Goal: Task Accomplishment & Management: Use online tool/utility

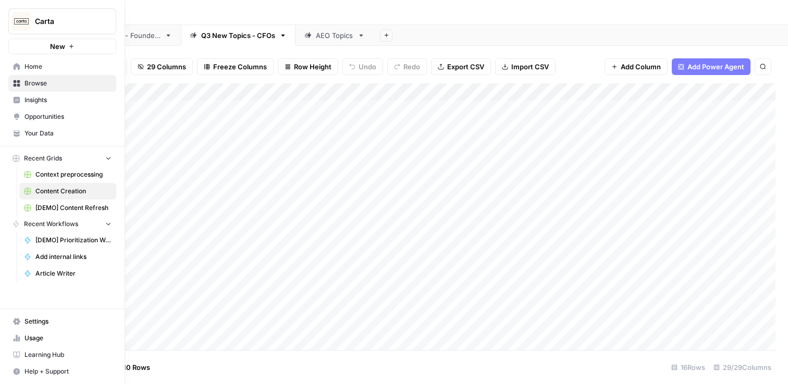
click at [70, 209] on span "[DEMO] Content Refresh" at bounding box center [73, 207] width 76 height 9
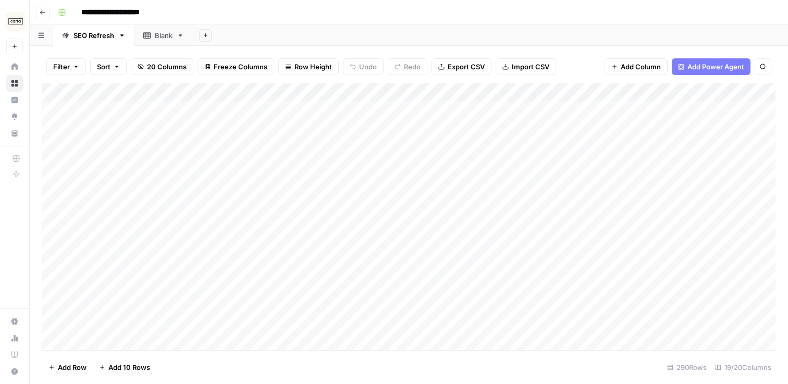
click at [273, 178] on div "Add Column" at bounding box center [408, 216] width 733 height 267
click at [310, 145] on div "Add Column" at bounding box center [408, 216] width 733 height 267
click at [309, 179] on div "Add Column" at bounding box center [408, 216] width 733 height 267
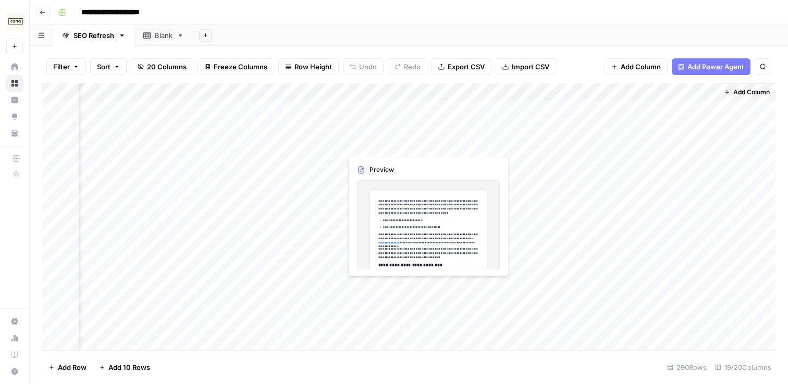
click at [425, 143] on div "Add Column" at bounding box center [408, 216] width 733 height 267
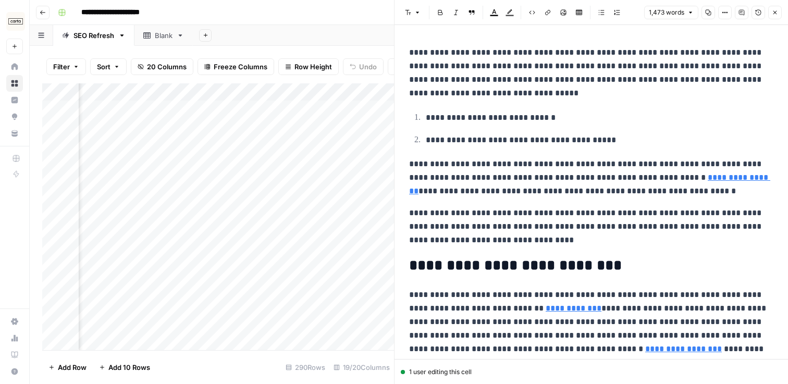
click at [774, 13] on icon "button" at bounding box center [776, 13] width 4 height 4
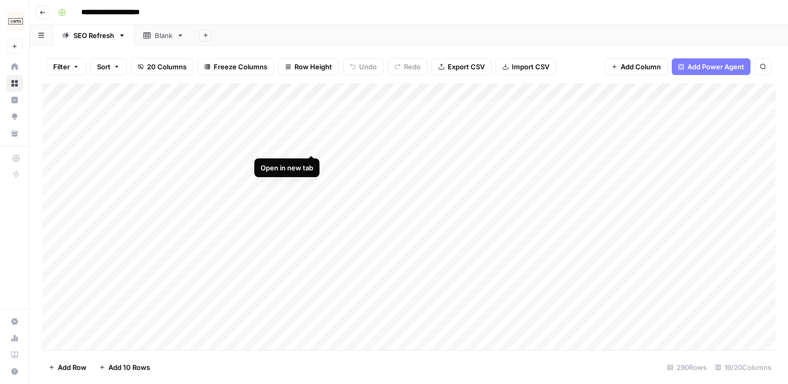
click at [310, 145] on div "Add Column" at bounding box center [408, 216] width 733 height 267
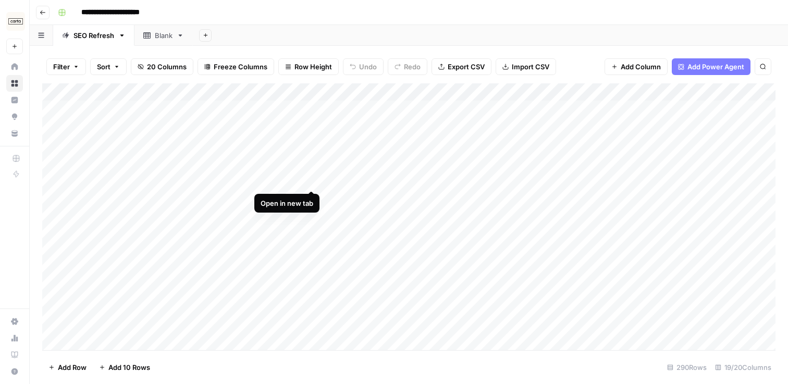
click at [308, 179] on div "Add Column" at bounding box center [408, 216] width 733 height 267
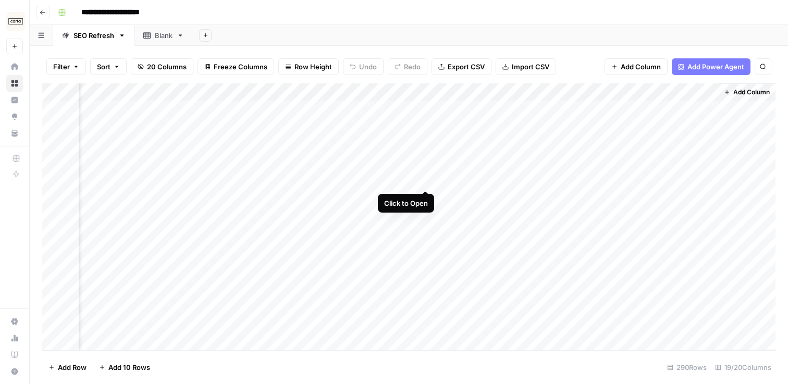
click at [427, 180] on div "Add Column" at bounding box center [408, 216] width 733 height 267
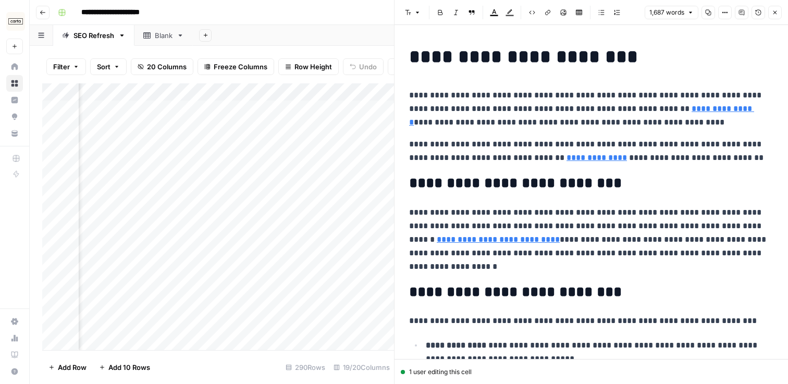
click at [771, 8] on button "Close" at bounding box center [775, 13] width 14 height 14
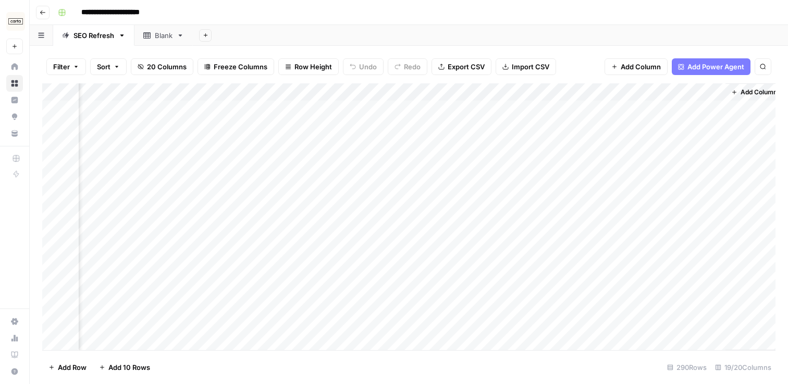
scroll to position [0, 1417]
click at [436, 142] on div "Add Column" at bounding box center [408, 216] width 733 height 267
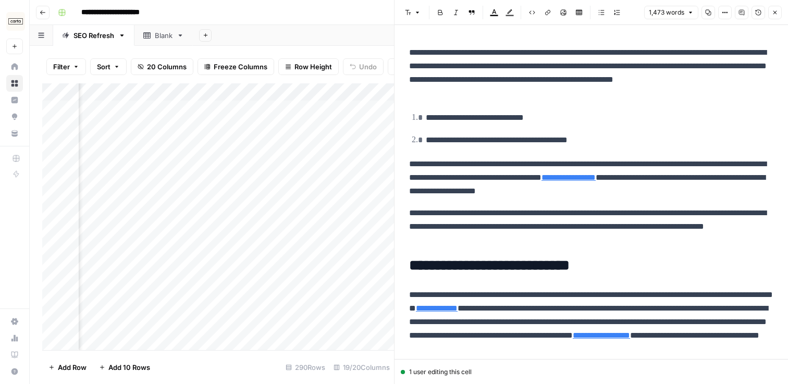
click at [775, 15] on icon "button" at bounding box center [775, 12] width 6 height 6
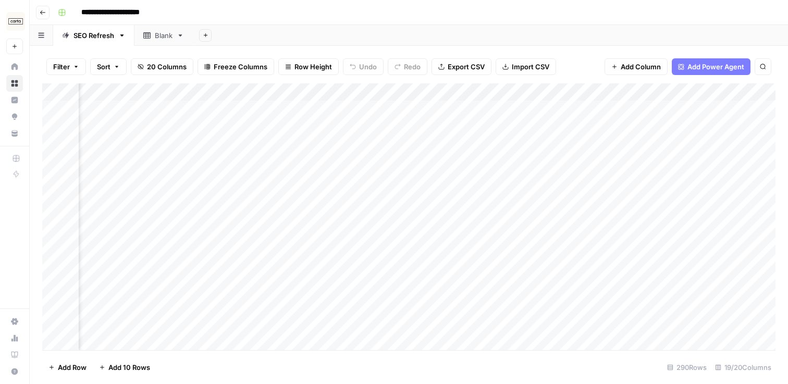
scroll to position [0, 1076]
click at [490, 108] on div "Add Column" at bounding box center [408, 216] width 733 height 267
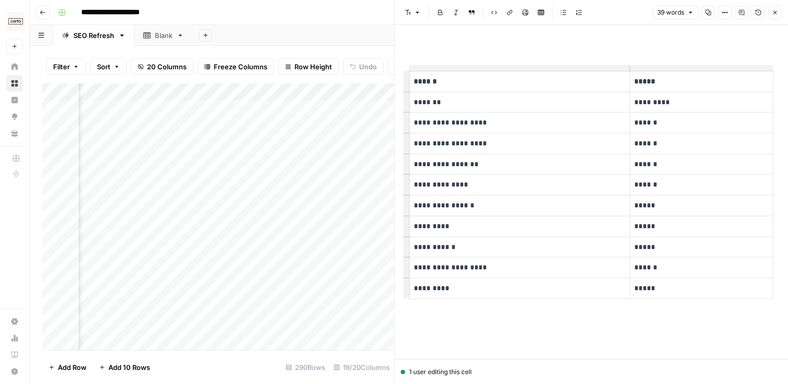
scroll to position [3, 0]
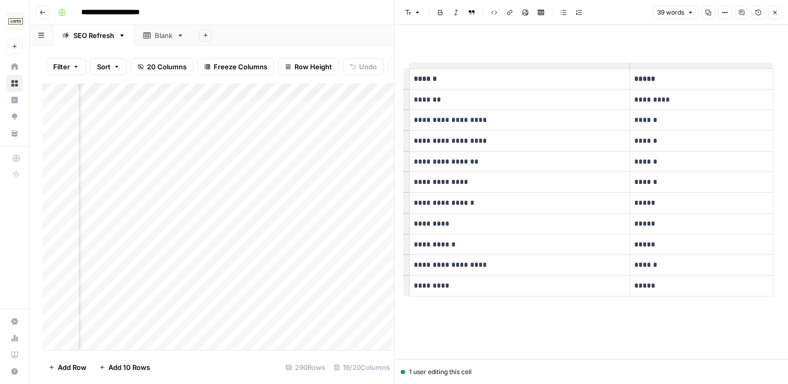
click at [775, 15] on icon "button" at bounding box center [775, 12] width 6 height 6
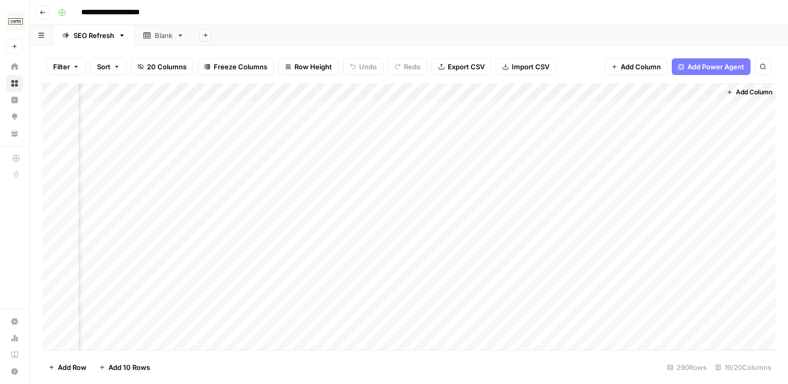
scroll to position [1, 1430]
click at [411, 108] on div "Add Column" at bounding box center [408, 216] width 733 height 267
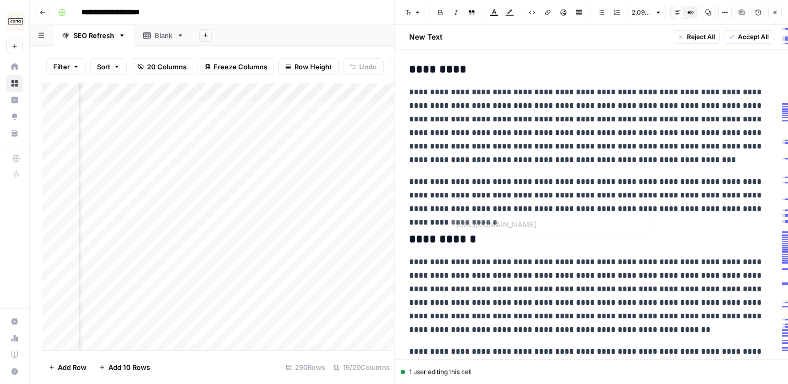
scroll to position [106, 0]
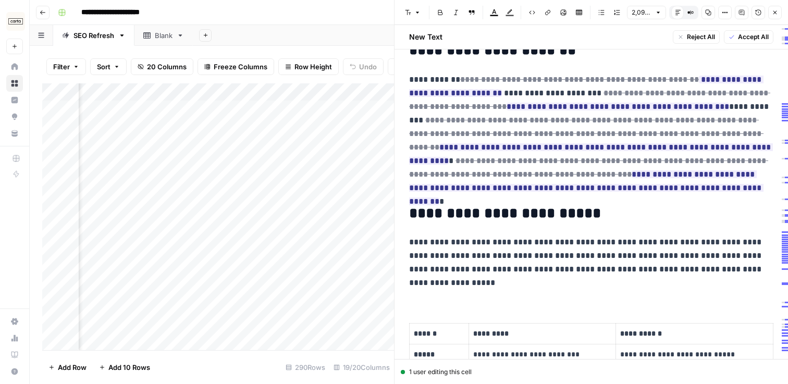
click at [774, 13] on icon "button" at bounding box center [775, 12] width 6 height 6
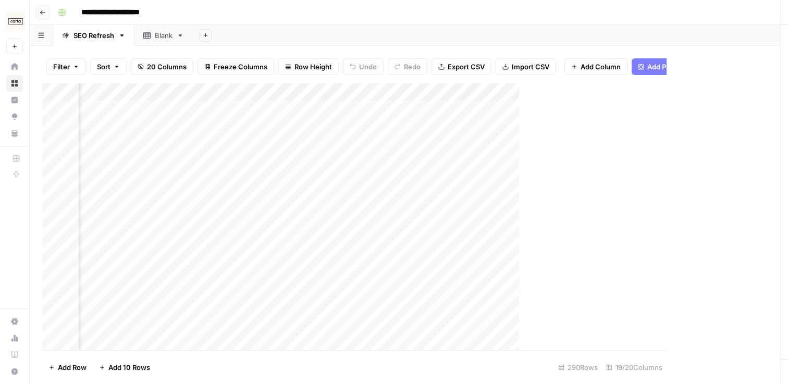
scroll to position [1, 1417]
